Goal: Navigation & Orientation: Find specific page/section

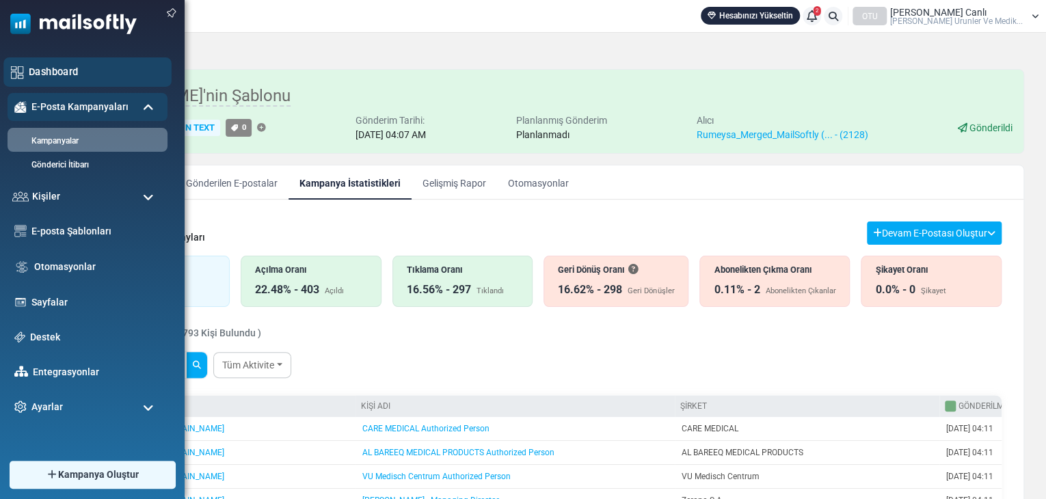
click at [25, 62] on div "Dashboard" at bounding box center [87, 71] width 168 height 29
click at [60, 237] on link "E-posta Şablonları" at bounding box center [96, 231] width 135 height 15
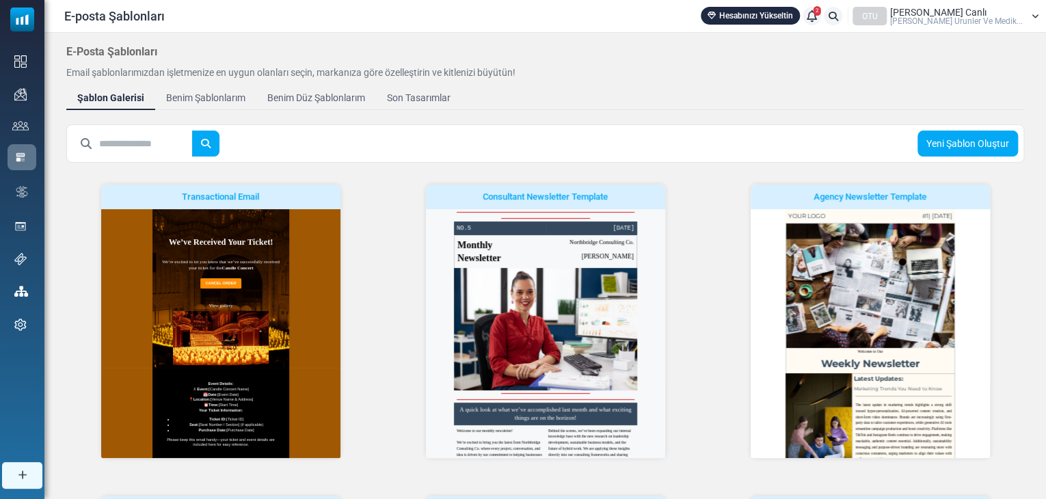
click at [188, 107] on link "Benim Şablonlarım" at bounding box center [205, 97] width 101 height 25
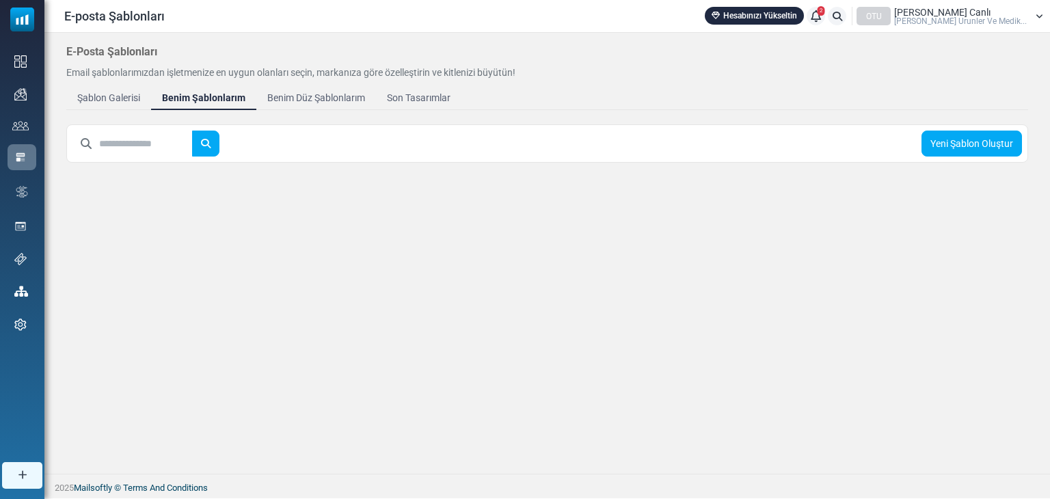
click at [305, 109] on link "Benim Düz Şablonlarım" at bounding box center [316, 97] width 120 height 25
